Goal: Task Accomplishment & Management: Manage account settings

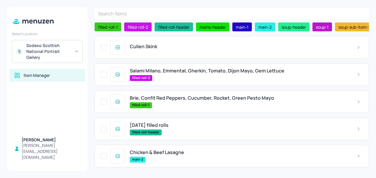
scroll to position [22, 0]
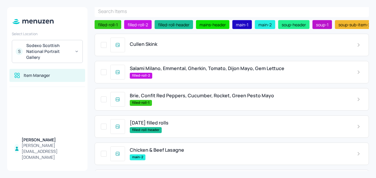
click at [165, 47] on div "Cullen Skink" at bounding box center [239, 44] width 218 height 6
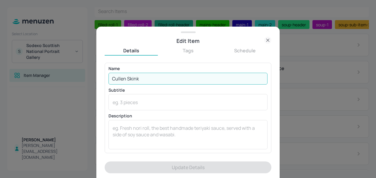
drag, startPoint x: 149, startPoint y: 82, endPoint x: 88, endPoint y: 76, distance: 61.6
click at [88, 76] on div "Edit Item Details Tags Schedule Name [PERSON_NAME] Skink ​ Subtitle x ​ Descrip…" at bounding box center [188, 89] width 376 height 178
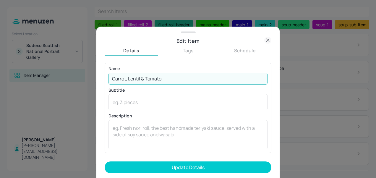
click at [143, 79] on input "Carrot, Lentil & Tomato" at bounding box center [188, 79] width 159 height 12
type input "Carrot, Lentil, Tomato & Rosemary"
click at [105, 162] on button "Update Details" at bounding box center [188, 168] width 167 height 12
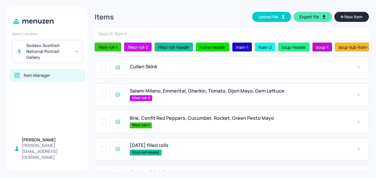
click at [157, 66] on span "Cullen Skink" at bounding box center [144, 67] width 28 height 6
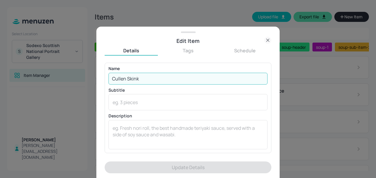
drag, startPoint x: 159, startPoint y: 78, endPoint x: 100, endPoint y: 78, distance: 58.3
click at [100, 78] on div "Edit Item Details Tags Schedule Name [PERSON_NAME] Skink ​ Subtitle x ​ Descrip…" at bounding box center [188, 103] width 184 height 152
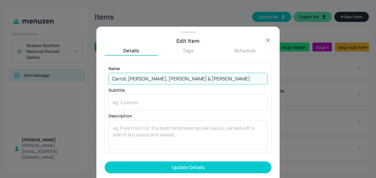
type input "Carrot, [PERSON_NAME], [PERSON_NAME] & [PERSON_NAME]"
click at [105, 162] on button "Update Details" at bounding box center [188, 168] width 167 height 12
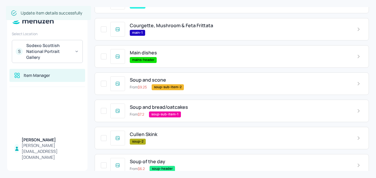
scroll to position [211, 0]
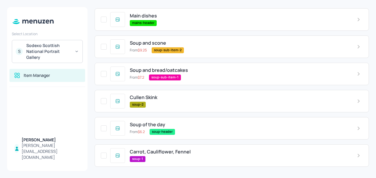
click at [168, 94] on div "Cullen Skink soup-2" at bounding box center [232, 101] width 275 height 22
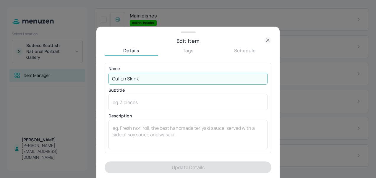
drag, startPoint x: 142, startPoint y: 78, endPoint x: 113, endPoint y: 78, distance: 29.3
click at [113, 78] on input "Cullen Skink" at bounding box center [188, 79] width 159 height 12
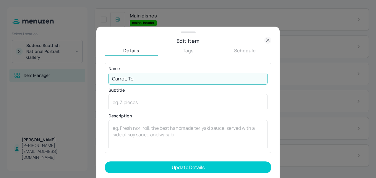
type input "Carrot, [PERSON_NAME], [PERSON_NAME] & [PERSON_NAME]"
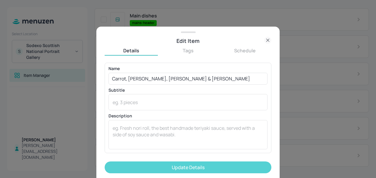
click at [149, 165] on button "Update Details" at bounding box center [188, 168] width 167 height 12
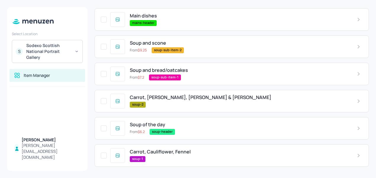
click at [183, 151] on span "Carrot, Cauliflower, Fennel" at bounding box center [160, 152] width 61 height 6
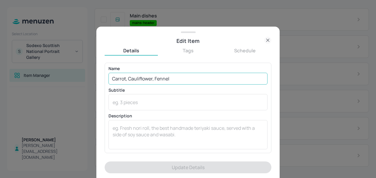
click at [186, 78] on input "Carrot, Cauliflower, Fennel" at bounding box center [188, 79] width 159 height 12
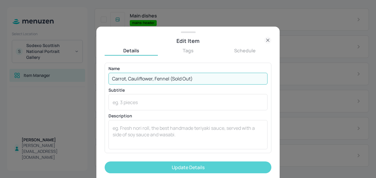
type input "Carrot, Cauliflower, Fennel (Sold Out)"
click at [185, 171] on button "Update Details" at bounding box center [188, 168] width 167 height 12
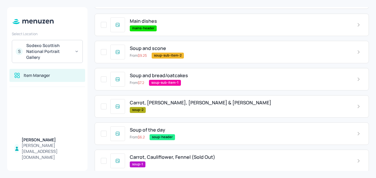
scroll to position [211, 0]
